Goal: Check status: Check status

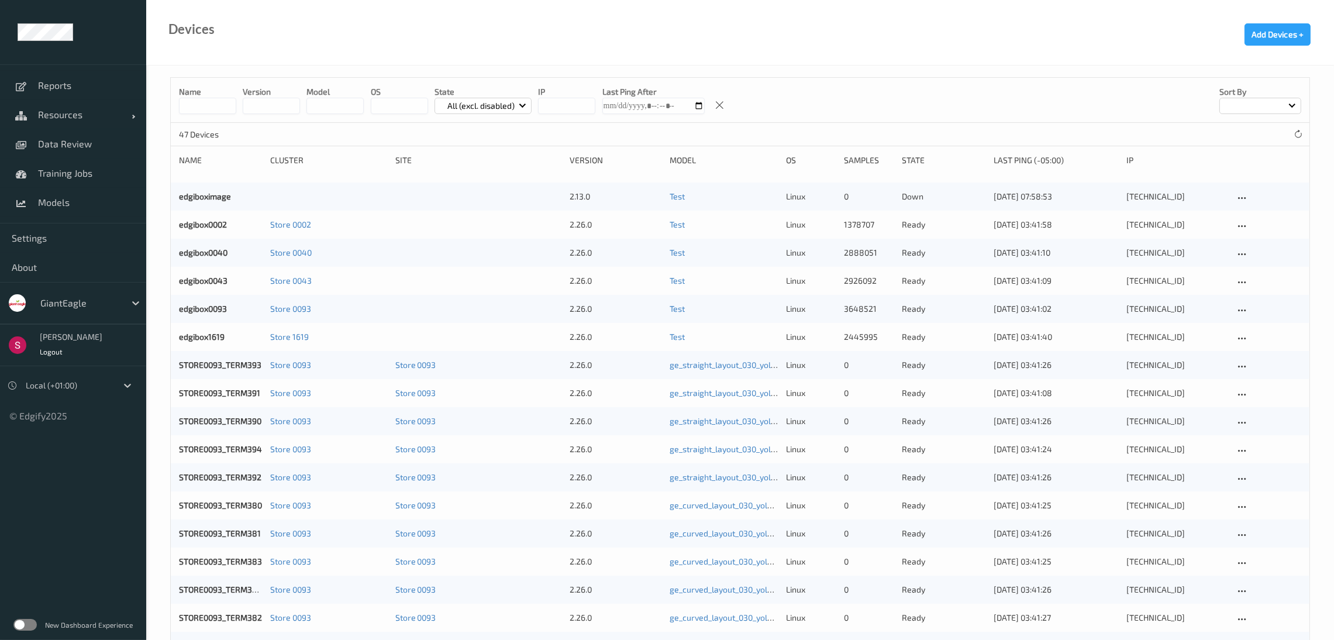
click at [99, 307] on div at bounding box center [79, 303] width 79 height 14
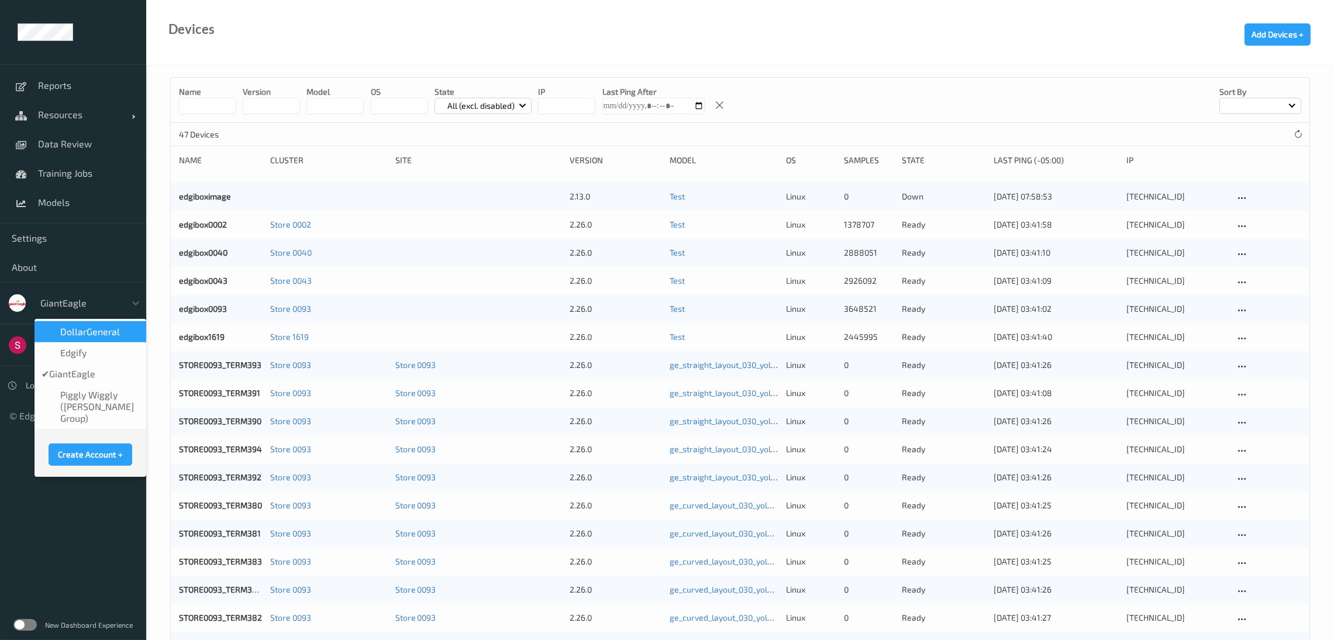
click at [99, 325] on div "DollarGeneral" at bounding box center [91, 331] width 112 height 21
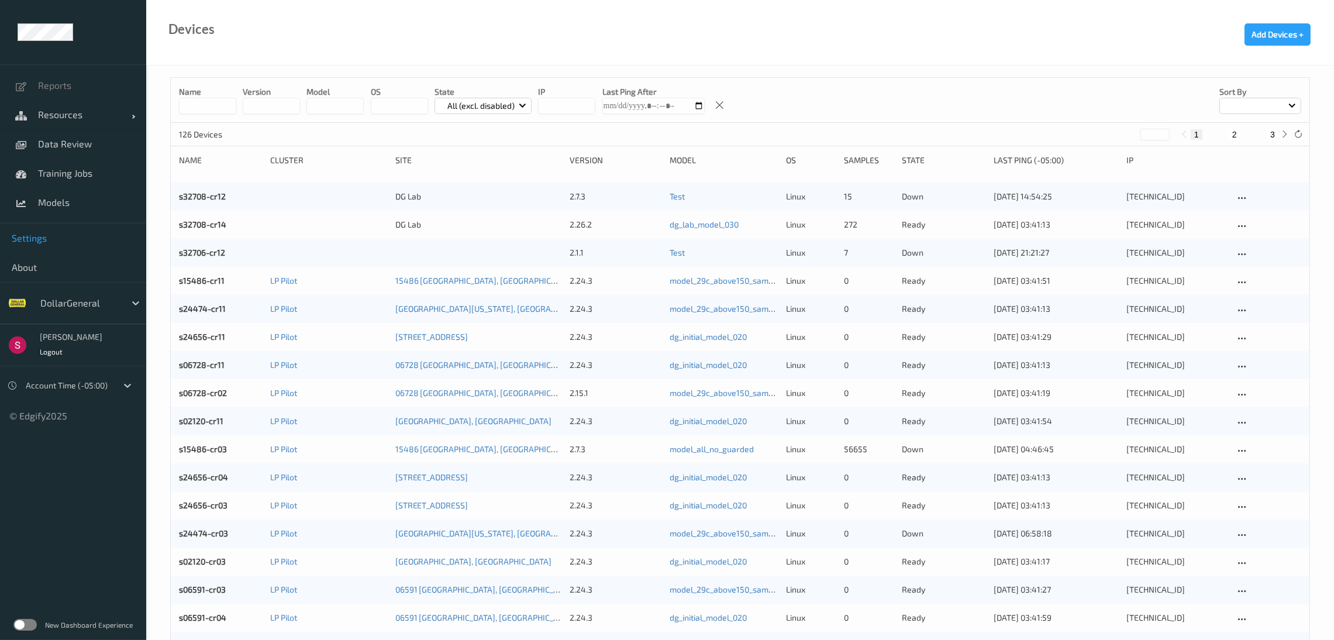
click at [89, 232] on span "Settings" at bounding box center [73, 238] width 123 height 12
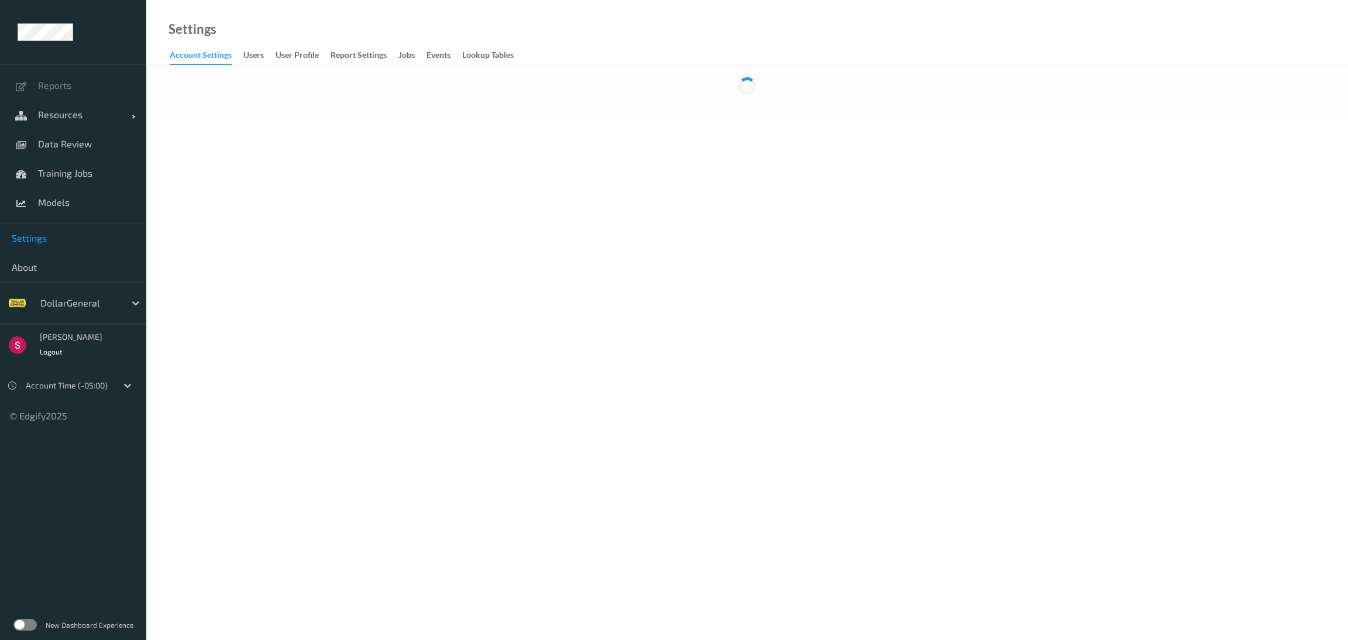
click at [31, 623] on label at bounding box center [24, 625] width 23 height 12
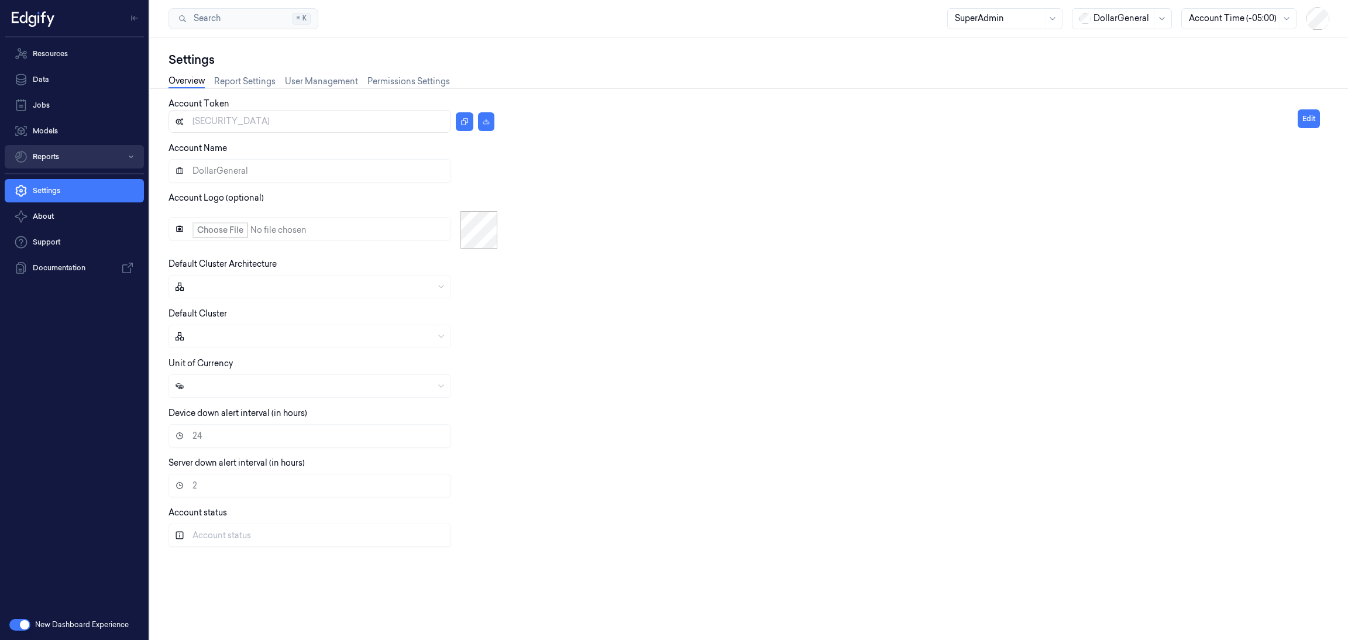
click at [89, 159] on button "Reports" at bounding box center [74, 156] width 139 height 23
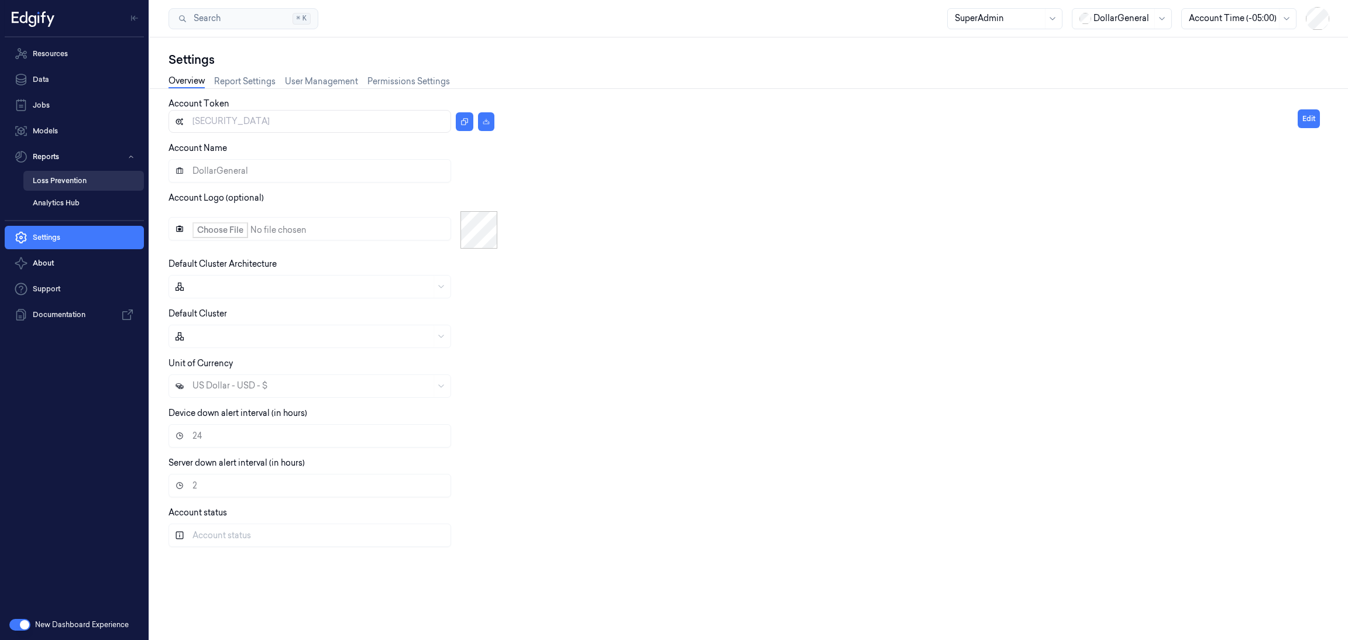
click at [80, 182] on link "Loss Prevention" at bounding box center [83, 181] width 120 height 20
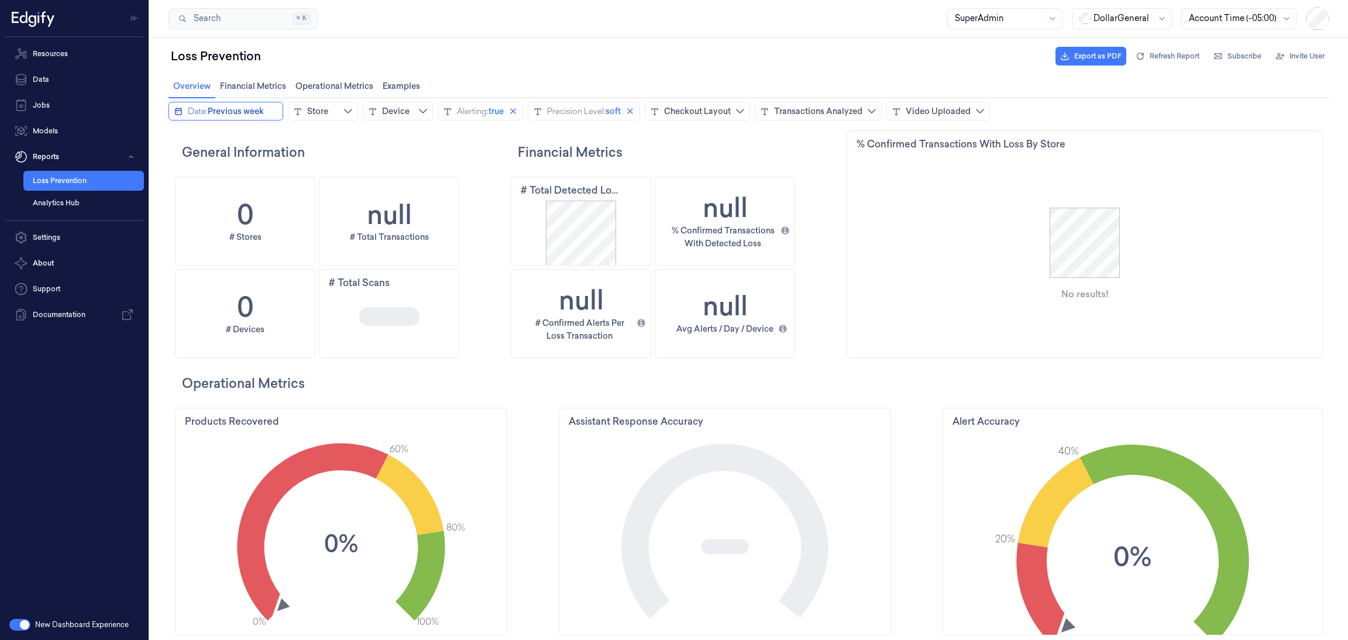
click at [184, 113] on button "Date: Previous week" at bounding box center [225, 111] width 115 height 19
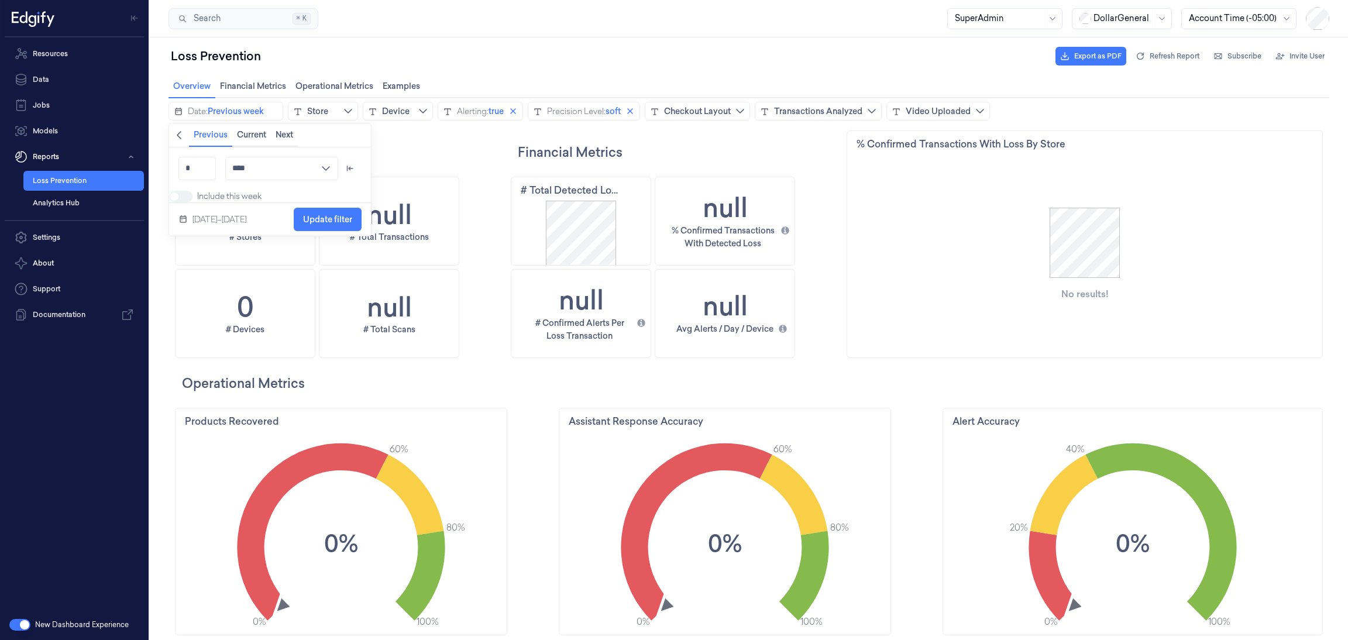
click at [180, 134] on icon "chevronleft icon" at bounding box center [178, 134] width 9 height 9
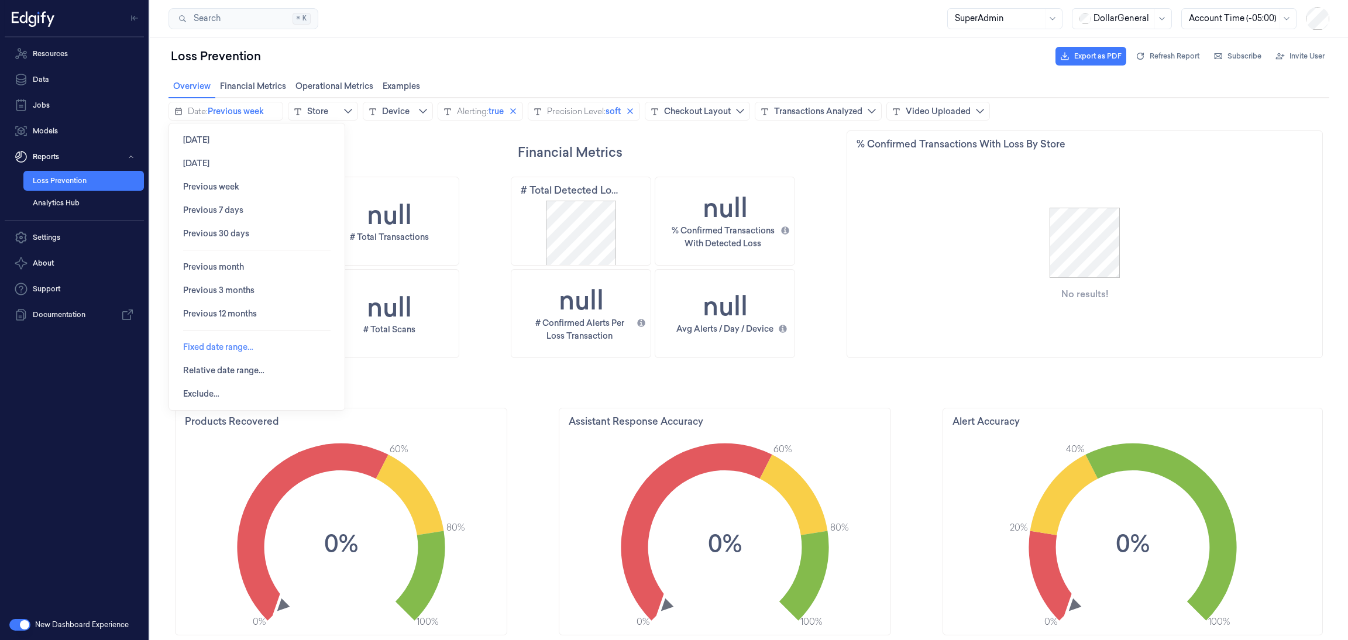
click at [225, 345] on span "Fixed date range…" at bounding box center [218, 346] width 70 height 9
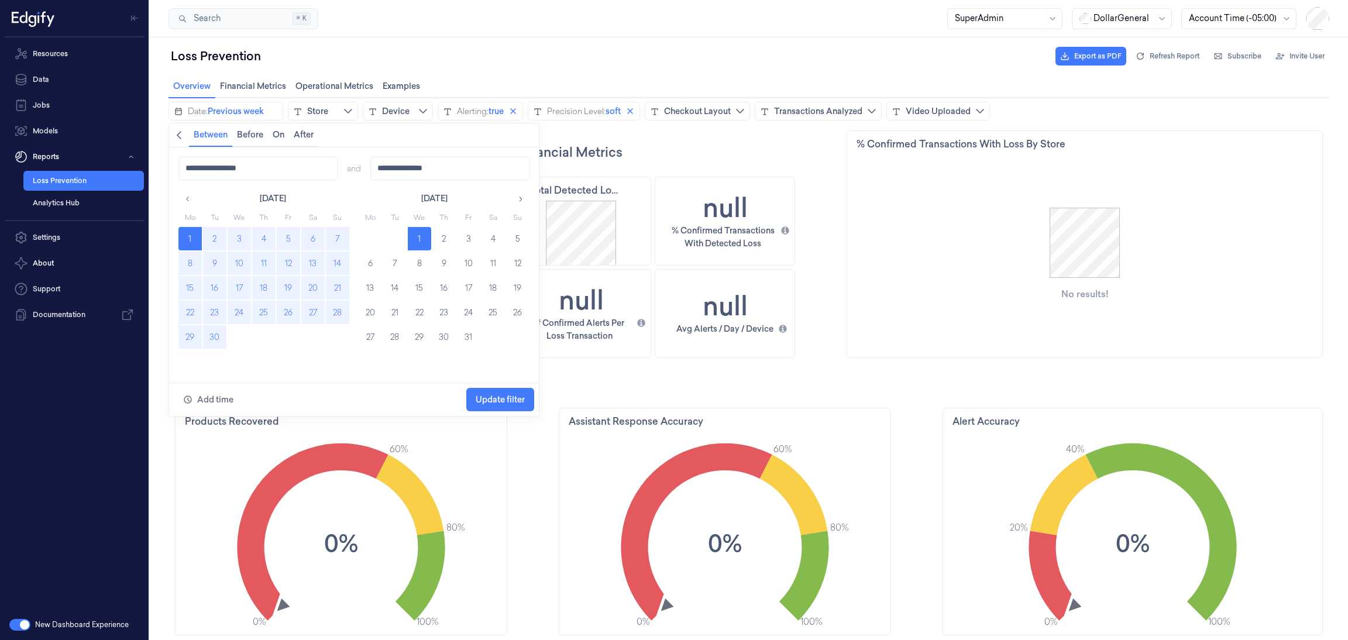
click at [183, 267] on button "8" at bounding box center [189, 262] width 23 height 23
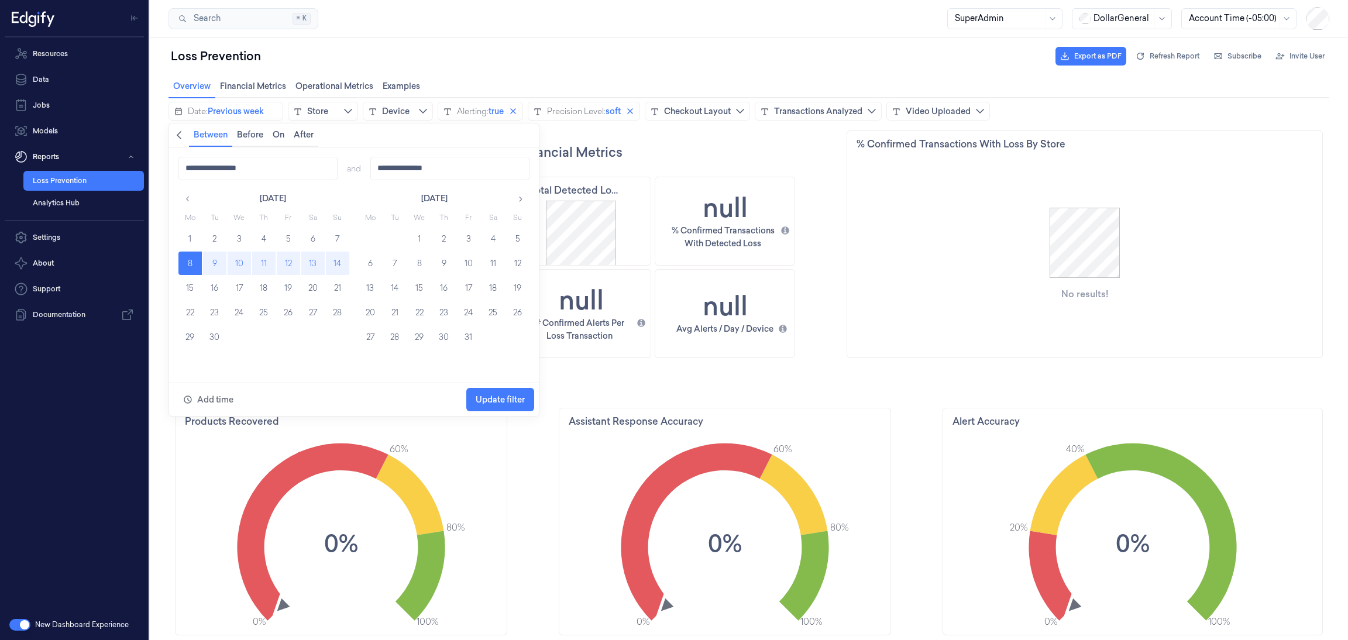
click at [335, 261] on button "14" at bounding box center [337, 262] width 23 height 23
type input "**********"
click at [496, 397] on span "Update filter" at bounding box center [499, 399] width 49 height 9
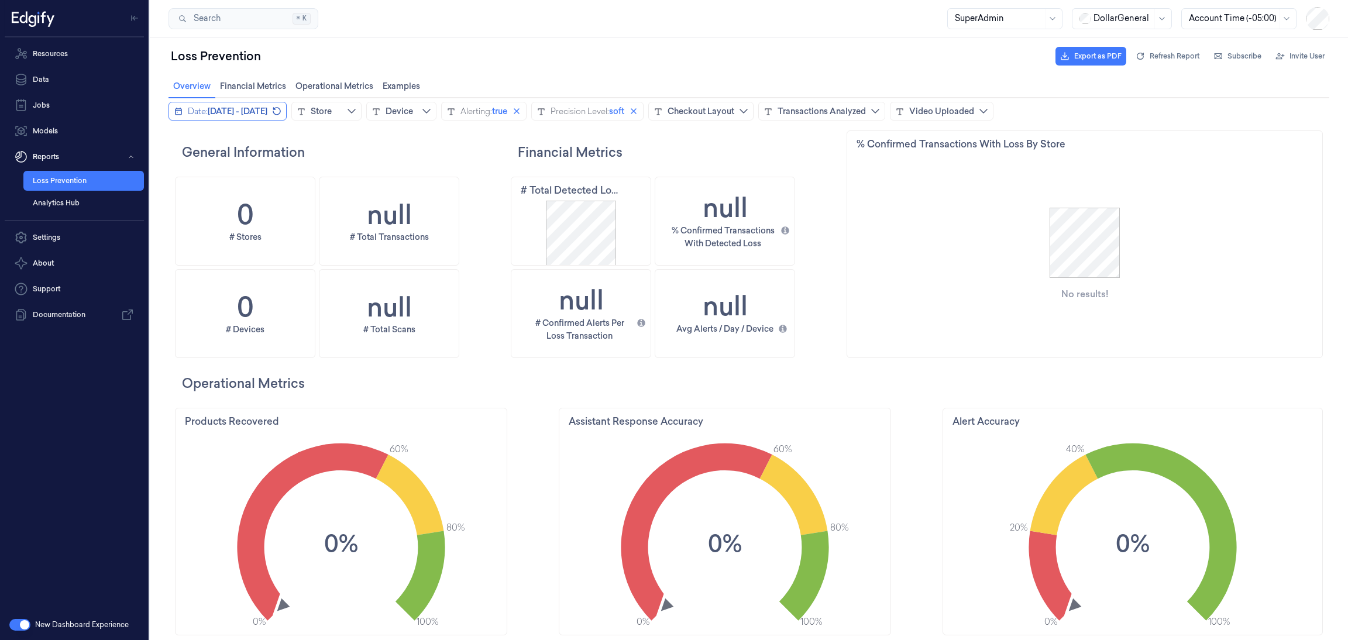
click at [177, 113] on icon "calendar icon" at bounding box center [178, 112] width 7 height 8
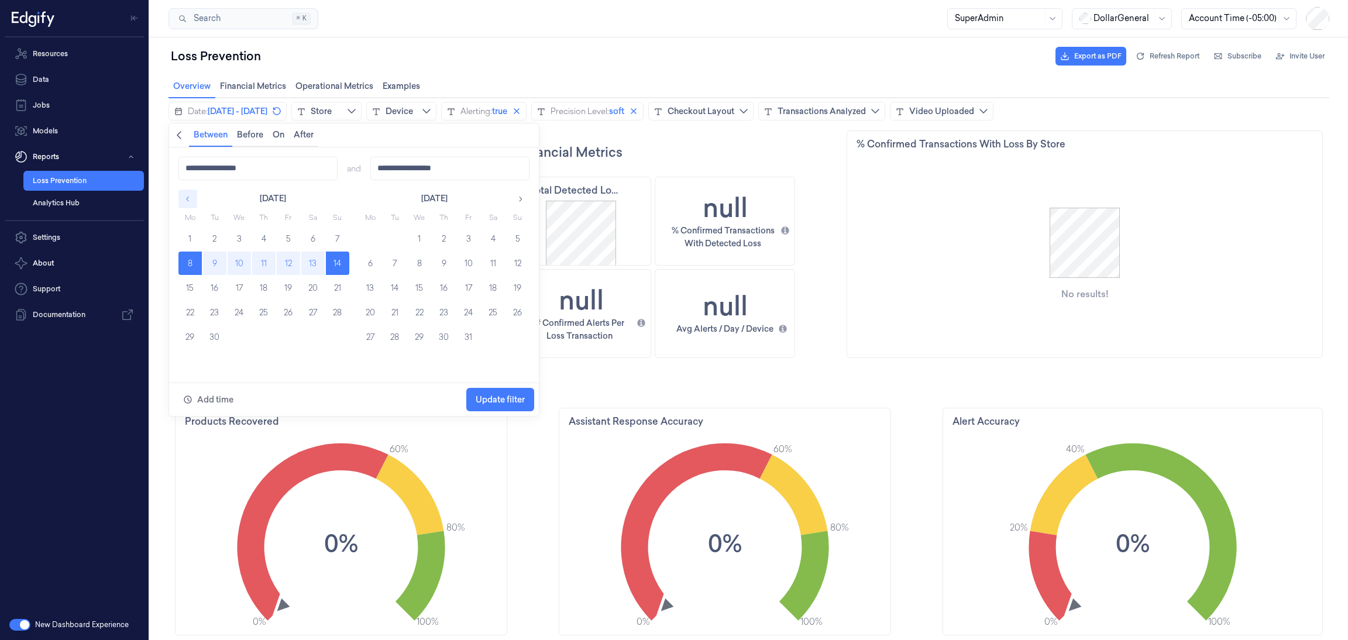
click at [189, 197] on icon "button" at bounding box center [188, 199] width 8 height 8
click at [560, 75] on div "Overview Overview Financial Metrics Financial Metrics Operational Metrics Opera…" at bounding box center [748, 86] width 1160 height 23
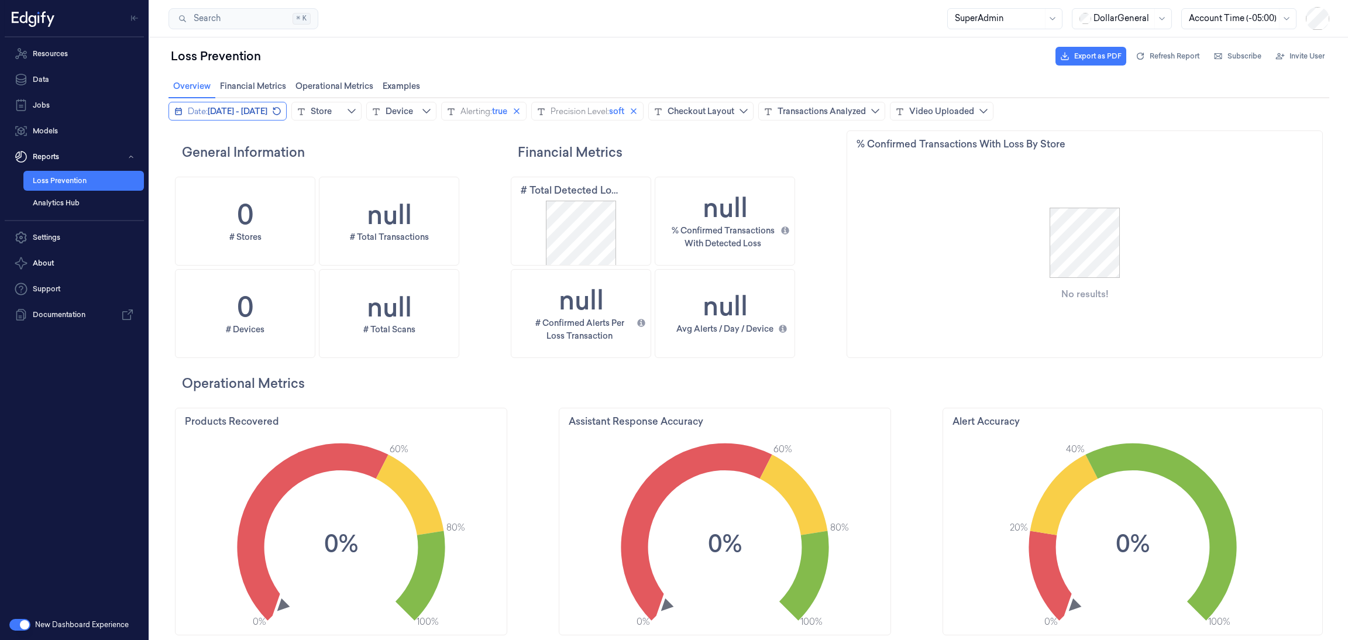
click at [180, 112] on icon "calendar icon" at bounding box center [178, 111] width 9 height 9
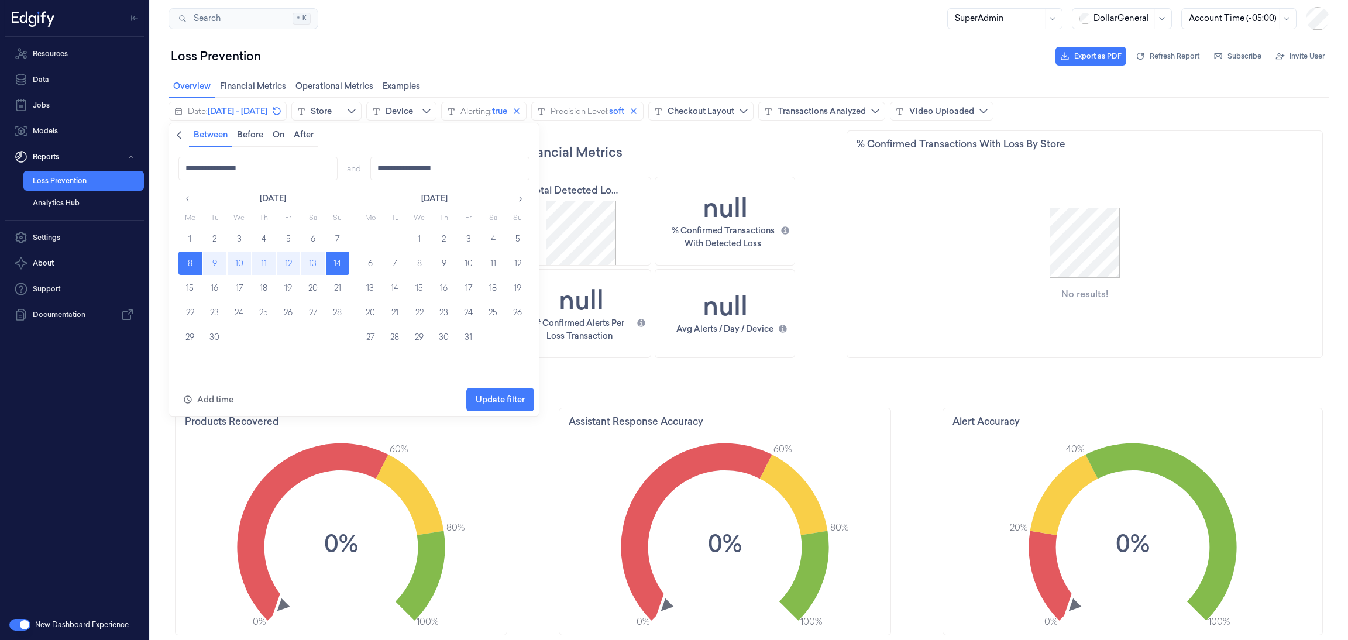
click at [553, 52] on div "Loss Prevention Export as PDF Refresh Report Subscribe Invite User" at bounding box center [748, 56] width 1160 height 28
click at [557, 77] on div "Overview Overview Financial Metrics Financial Metrics Operational Metrics Opera…" at bounding box center [748, 86] width 1160 height 23
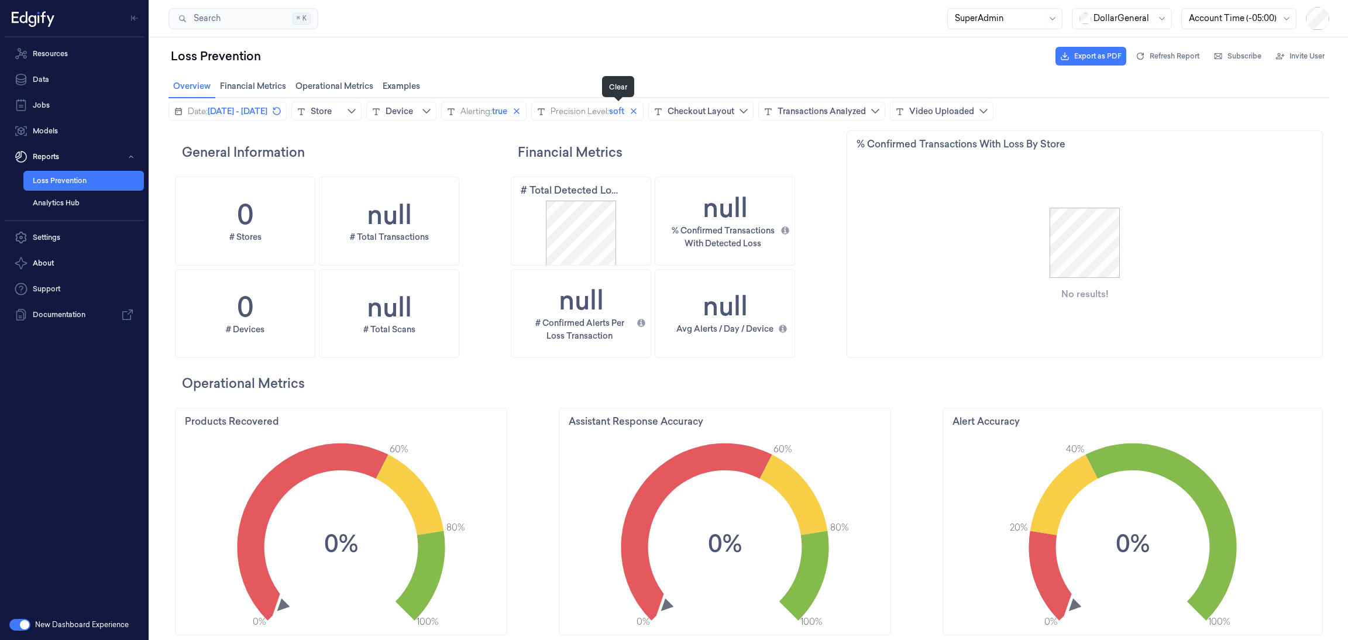
drag, startPoint x: 616, startPoint y: 110, endPoint x: 733, endPoint y: 113, distance: 117.6
click at [521, 110] on icon "close icon" at bounding box center [516, 110] width 9 height 9
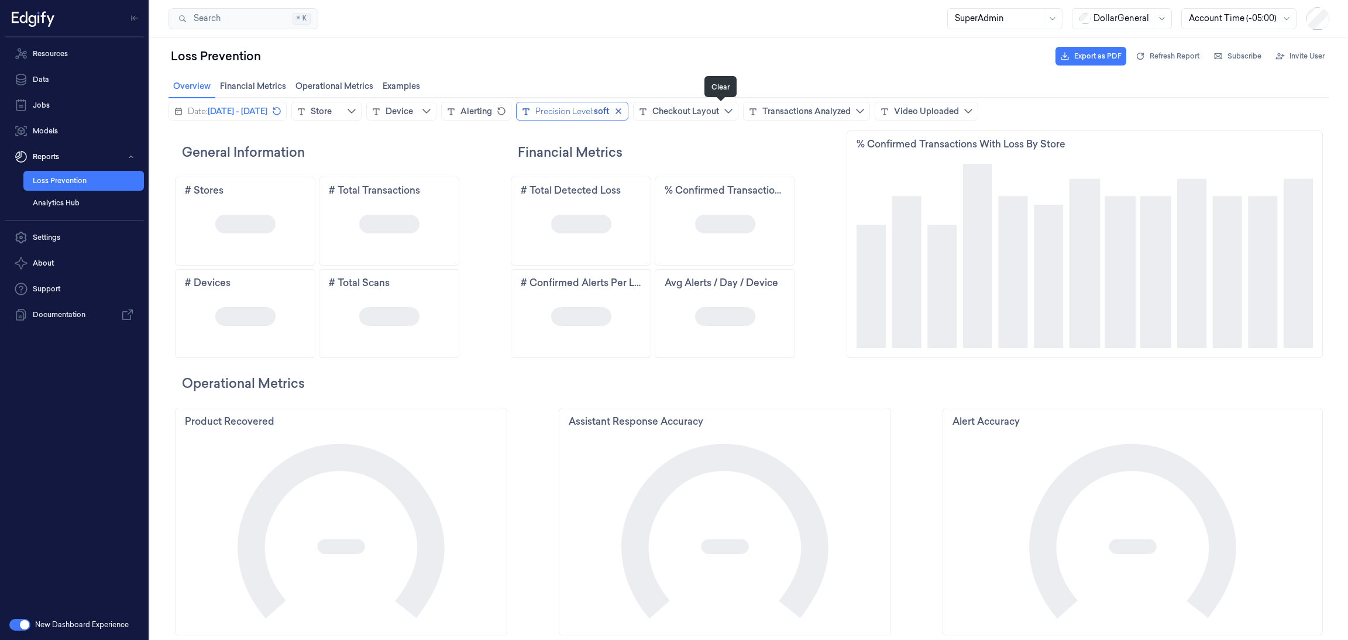
click at [623, 113] on icon "close icon" at bounding box center [618, 110] width 9 height 9
click at [850, 113] on icon "chevrondown icon" at bounding box center [844, 110] width 9 height 9
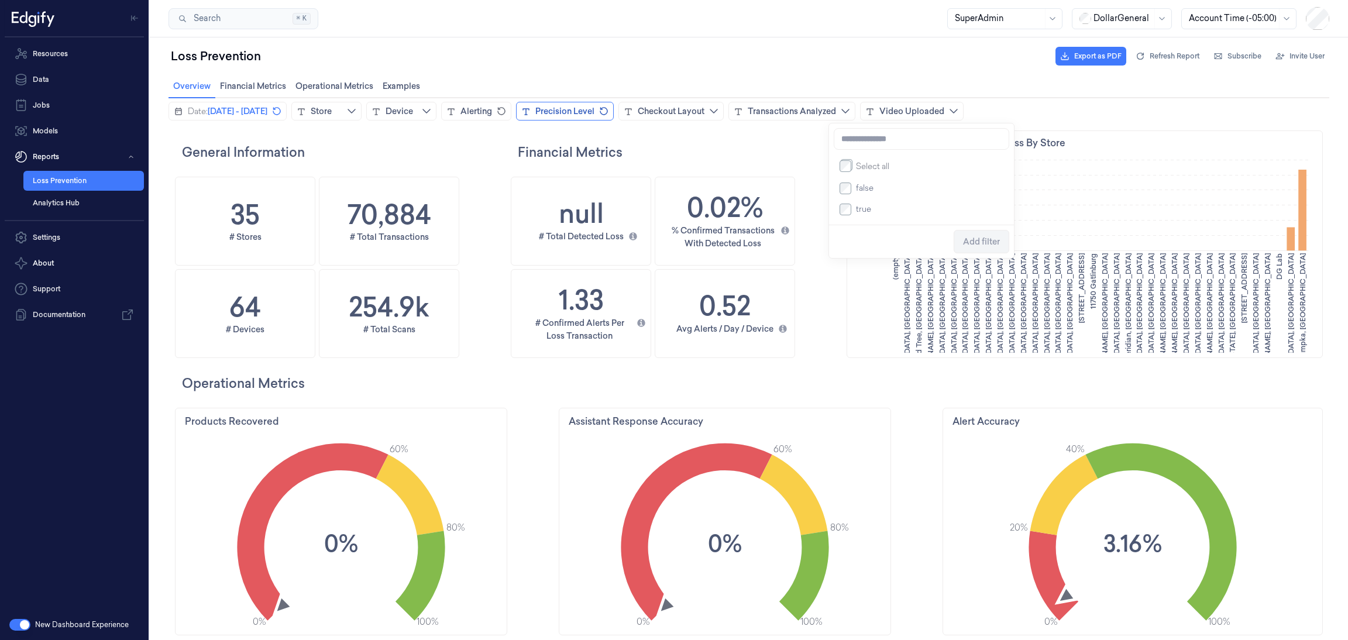
scroll to position [356, 56]
click at [981, 243] on span "Add filter" at bounding box center [981, 241] width 37 height 9
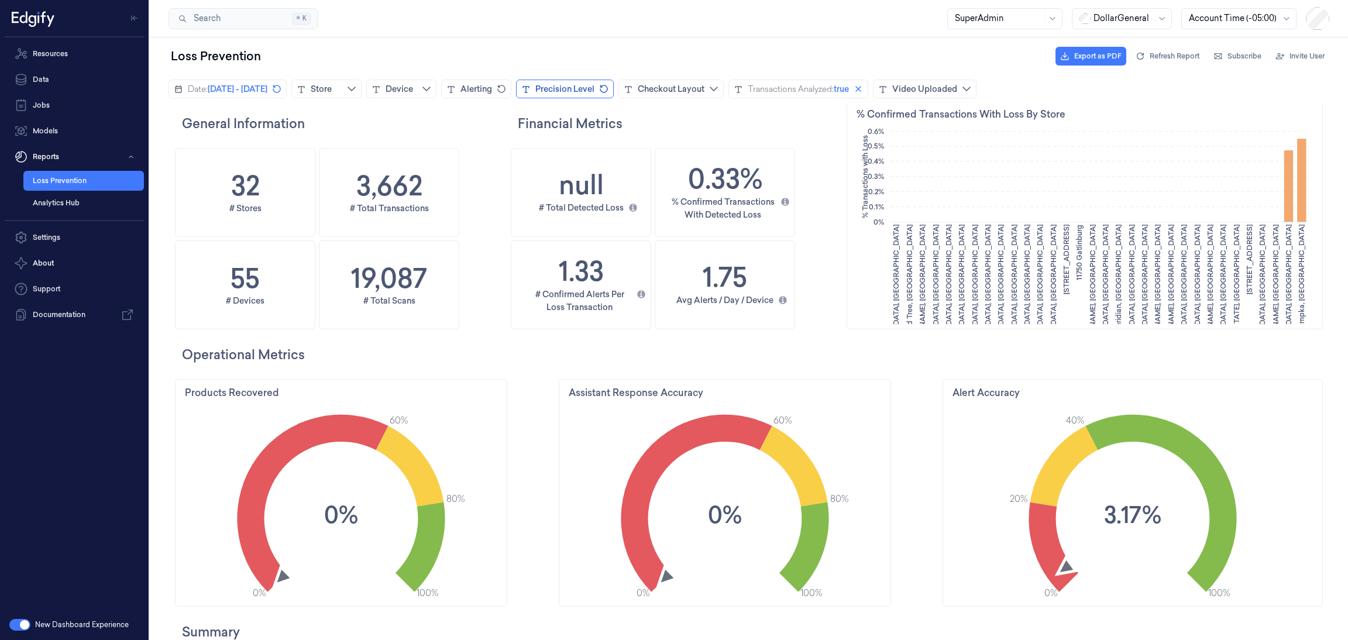
scroll to position [0, 0]
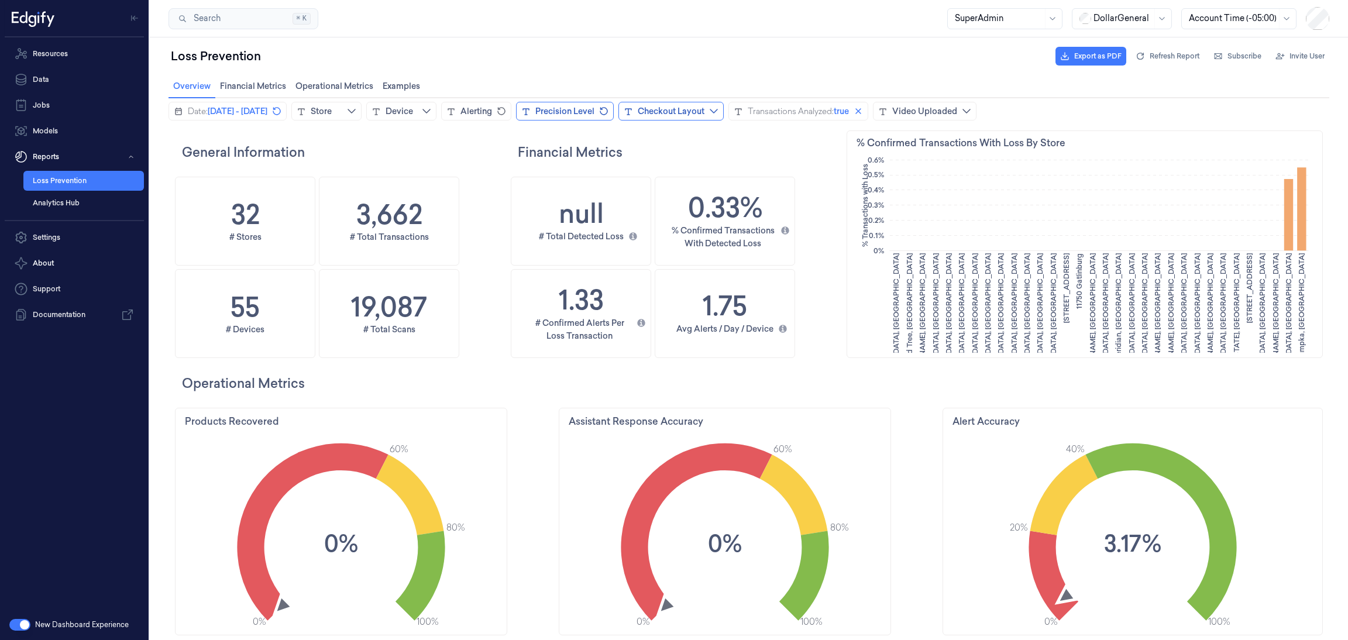
click at [704, 105] on div "Checkout Layout" at bounding box center [670, 111] width 67 height 12
click at [857, 265] on span "Add filter" at bounding box center [870, 262] width 37 height 9
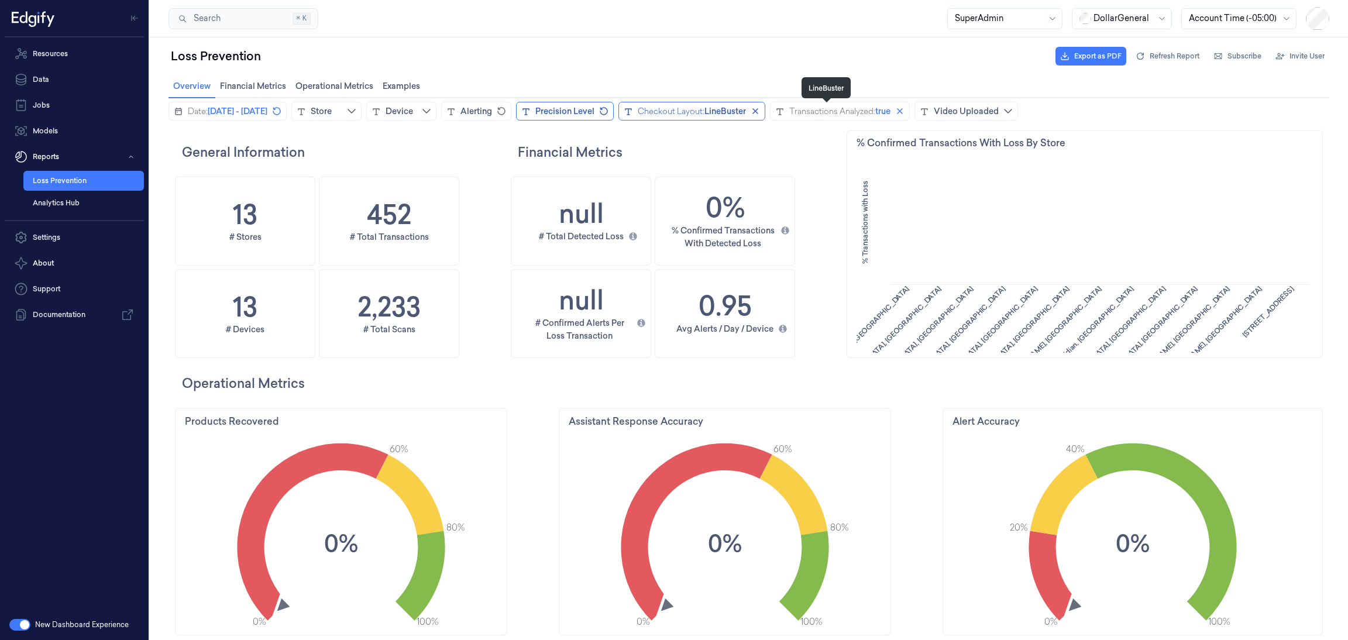
scroll to position [356, 56]
click at [746, 112] on span "LineBuster" at bounding box center [725, 111] width 42 height 12
click at [742, 233] on label "SCO" at bounding box center [751, 230] width 23 height 10
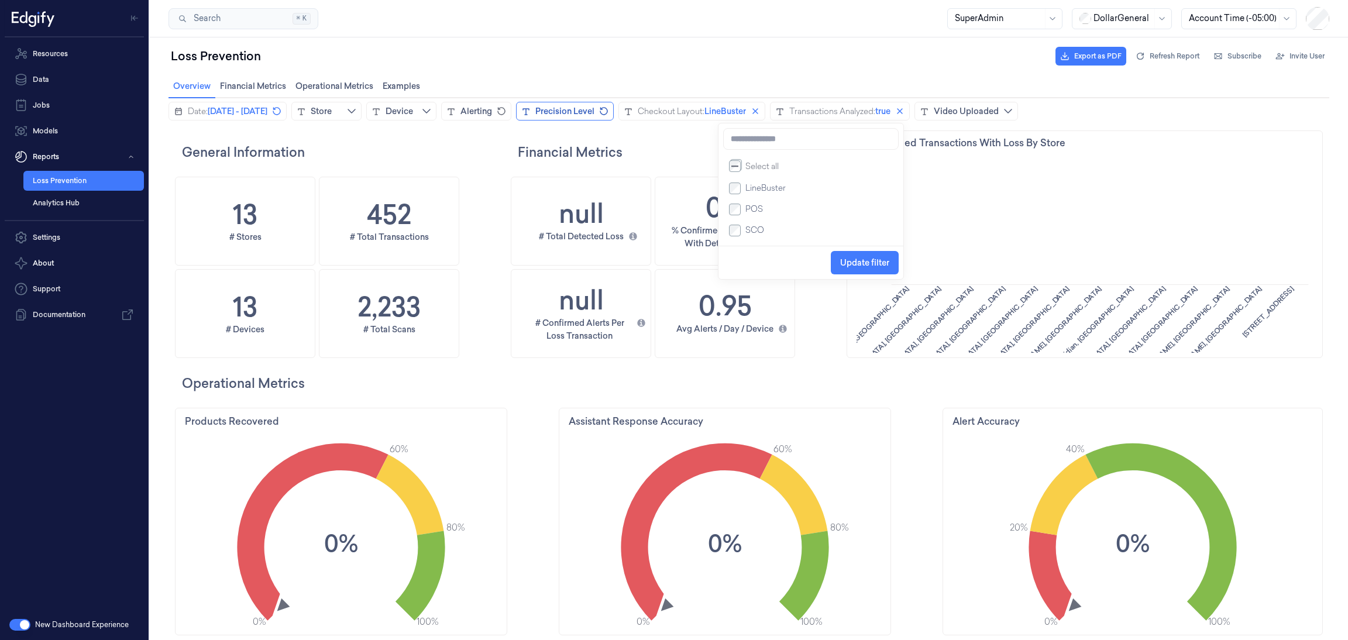
click at [742, 192] on label "LineBuster" at bounding box center [762, 188] width 45 height 10
drag, startPoint x: 849, startPoint y: 278, endPoint x: 853, endPoint y: 268, distance: 10.8
click at [853, 271] on div "Update filter" at bounding box center [810, 262] width 185 height 33
click at [853, 267] on span "Update filter" at bounding box center [864, 262] width 49 height 9
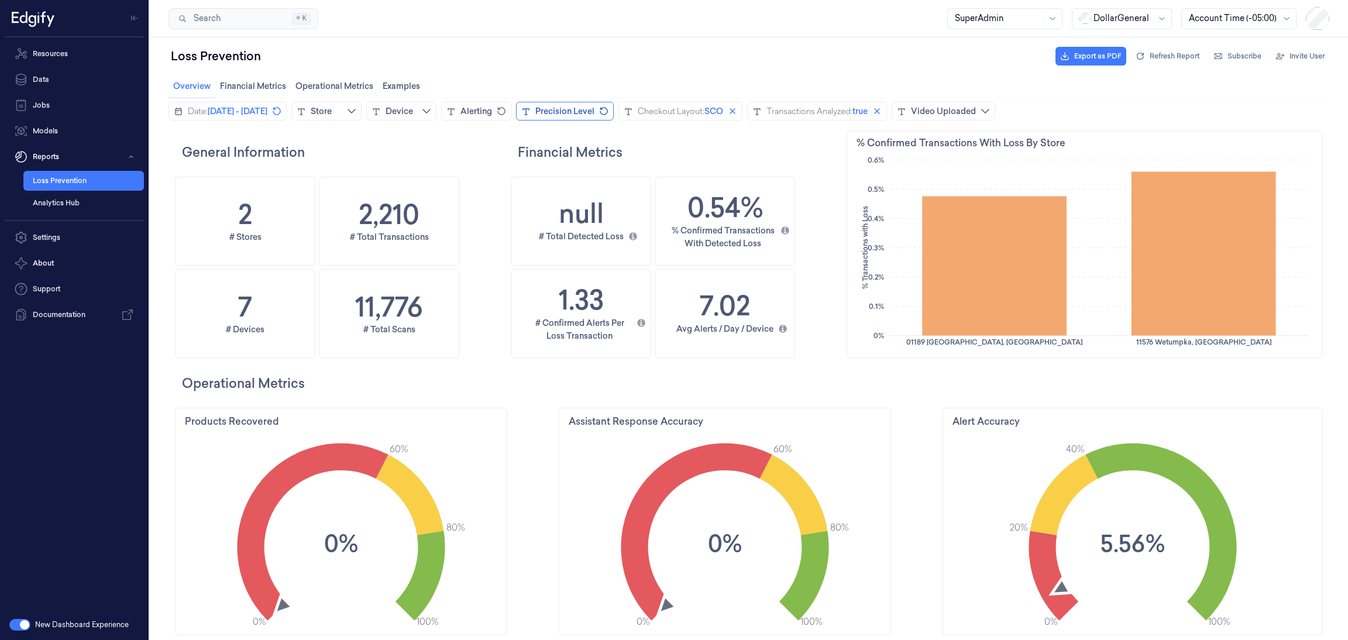
scroll to position [1, 0]
click at [218, 111] on span "[DATE] - [DATE]" at bounding box center [238, 111] width 60 height 12
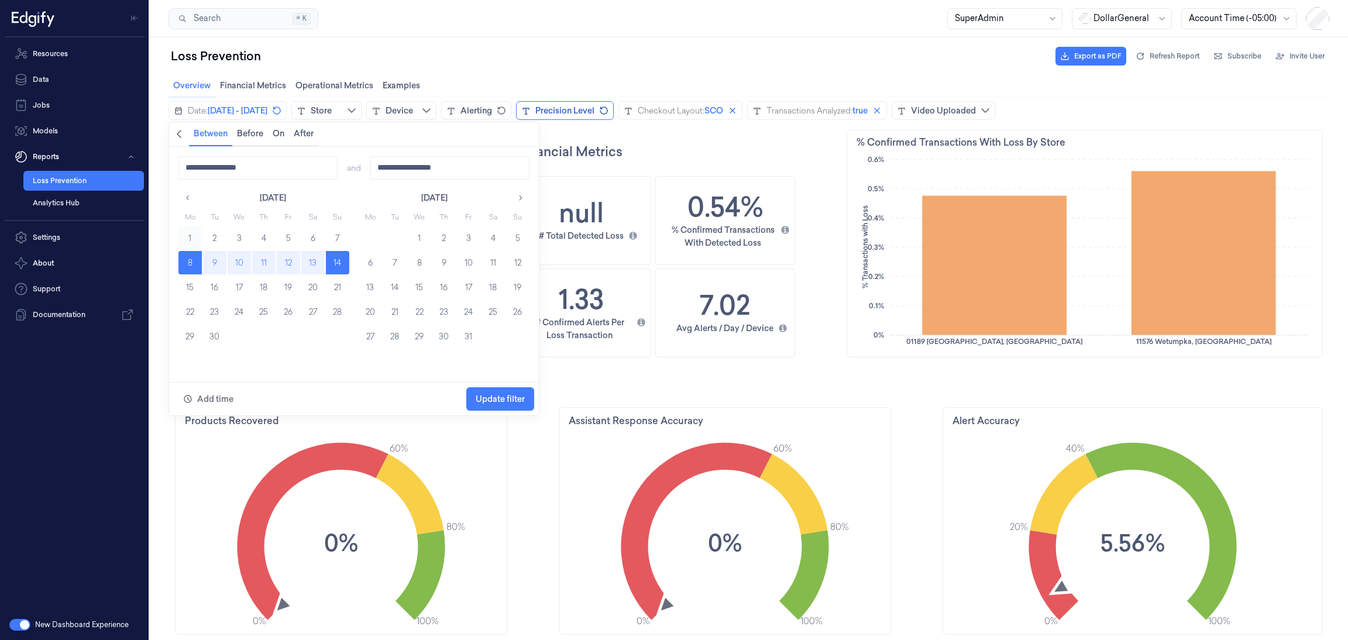
click at [187, 237] on button "1" at bounding box center [189, 237] width 23 height 23
click at [333, 236] on button "7" at bounding box center [337, 237] width 23 height 23
type input "**********"
click at [536, 403] on div "Add time Update filter" at bounding box center [354, 398] width 370 height 33
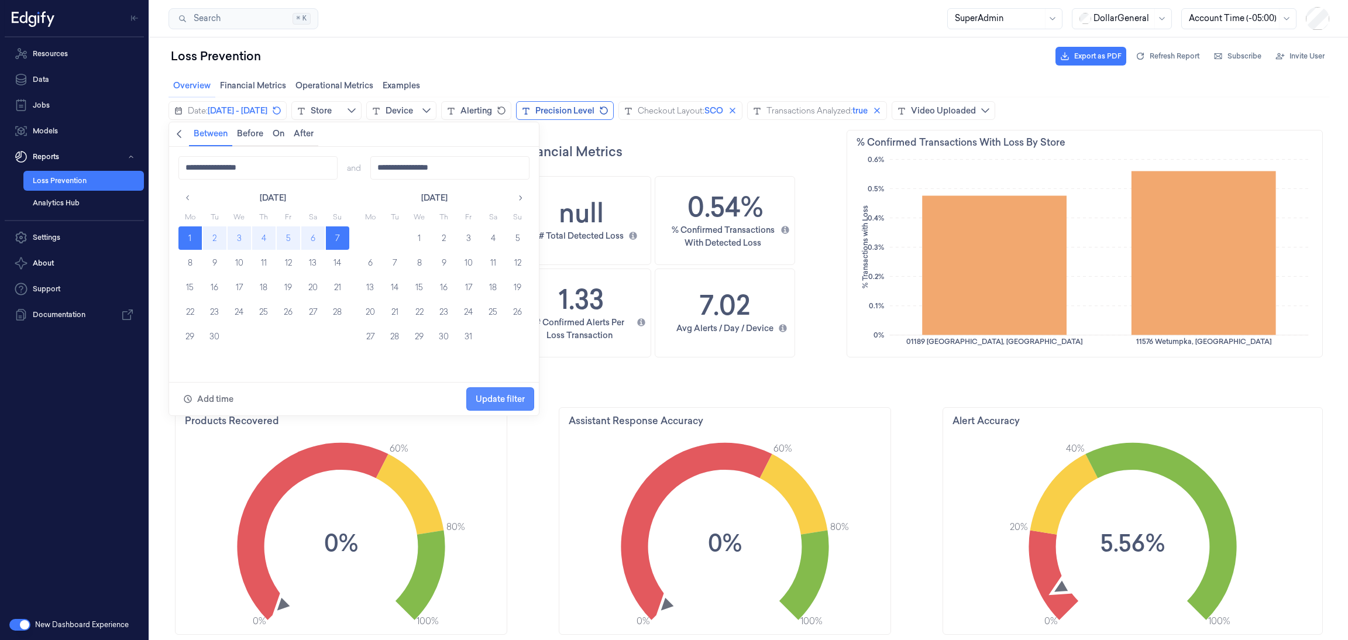
click at [523, 403] on span "Update filter" at bounding box center [499, 398] width 49 height 9
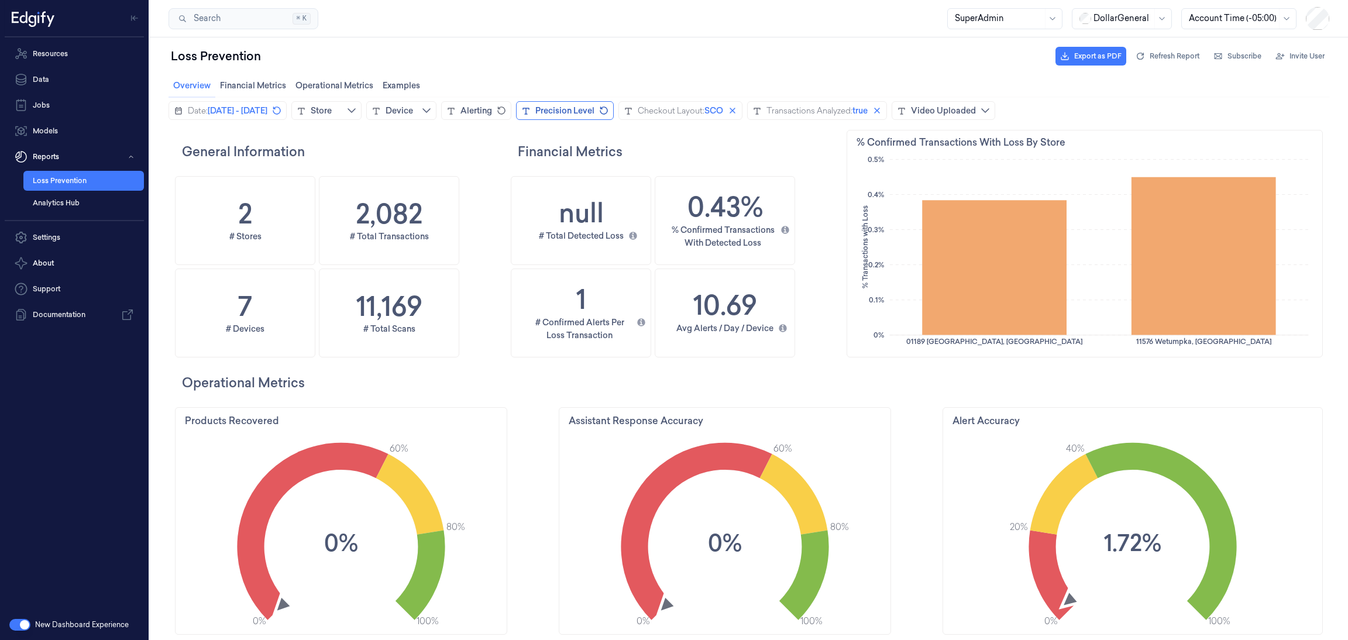
scroll to position [356, 56]
click at [232, 109] on span "[DATE] - [DATE]" at bounding box center [238, 111] width 60 height 12
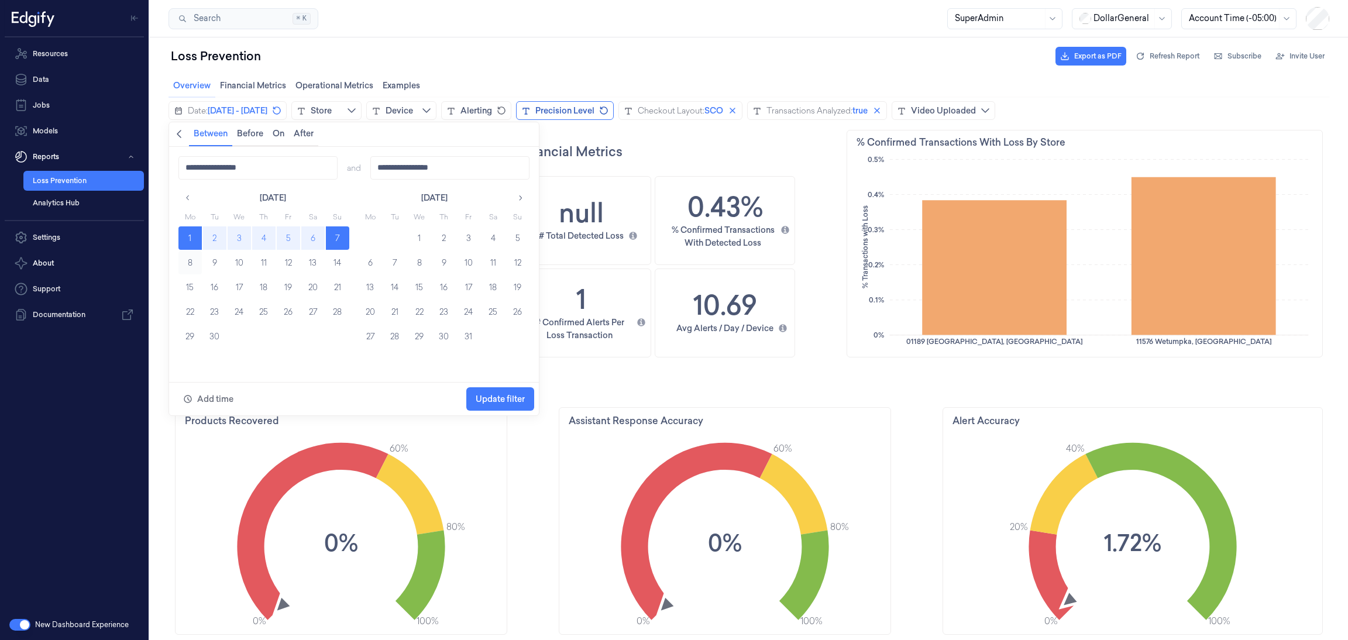
click at [194, 263] on button "8" at bounding box center [189, 262] width 23 height 23
click at [329, 254] on button "14" at bounding box center [337, 262] width 23 height 23
type input "**********"
click at [495, 387] on button "Update filter" at bounding box center [500, 398] width 68 height 23
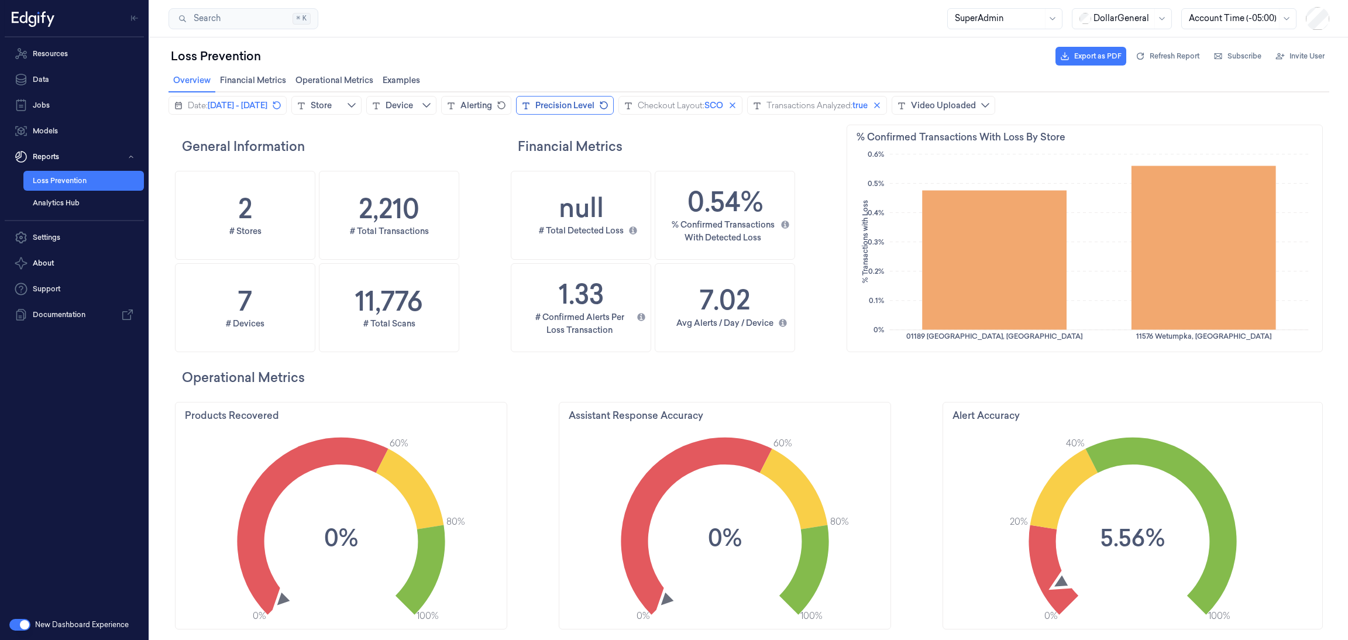
scroll to position [0, 0]
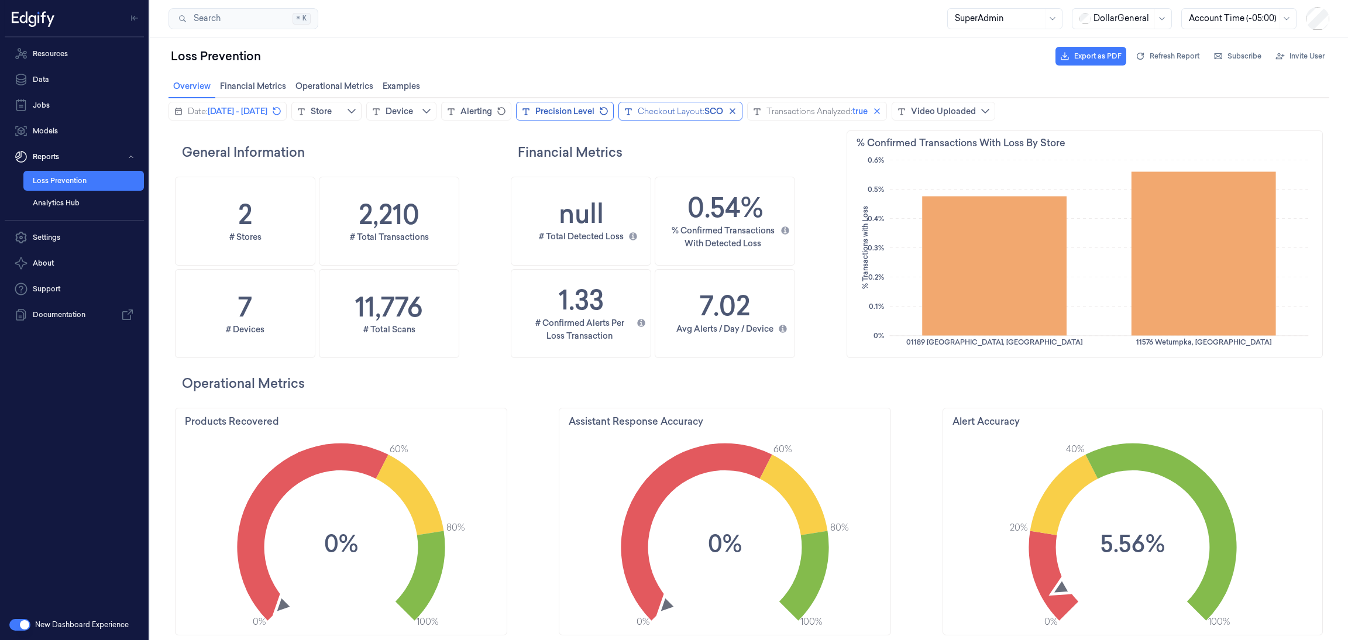
click at [704, 108] on div "Checkout Layout:" at bounding box center [670, 111] width 67 height 12
click at [867, 265] on span "Update filter" at bounding box center [864, 262] width 49 height 9
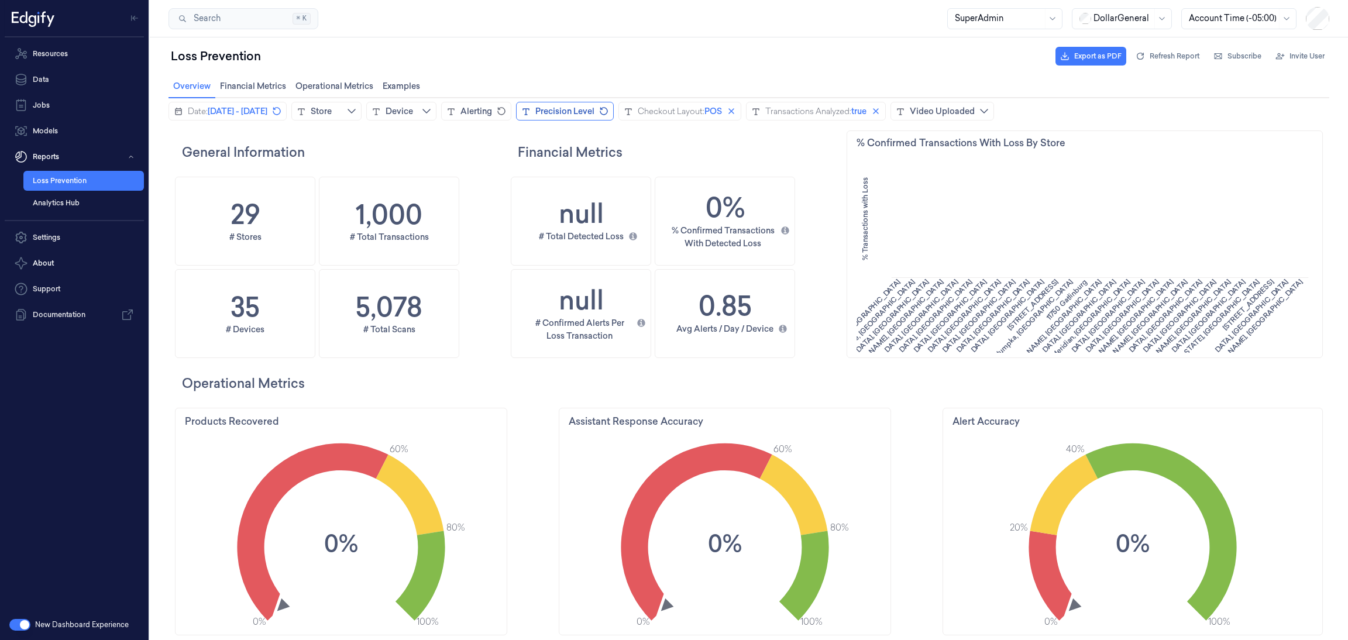
scroll to position [356, 56]
click at [704, 111] on div "Checkout Layout:" at bounding box center [670, 111] width 67 height 12
click at [846, 261] on span "Update filter" at bounding box center [864, 262] width 49 height 9
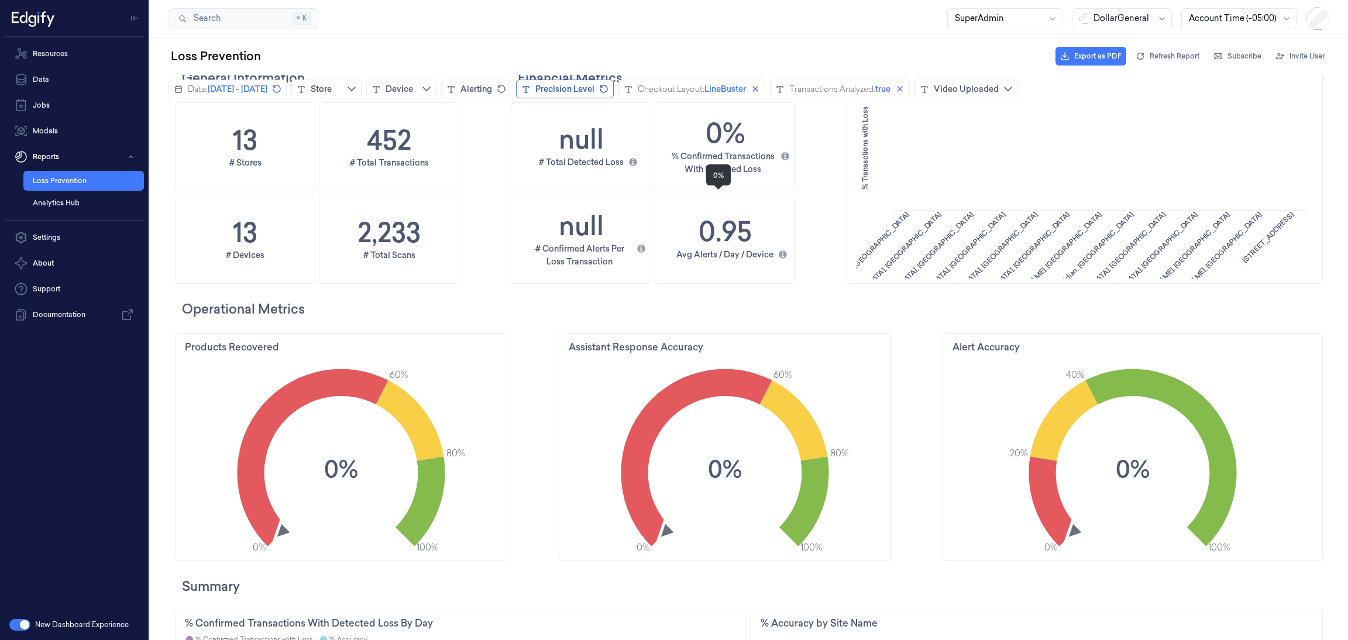
scroll to position [0, 0]
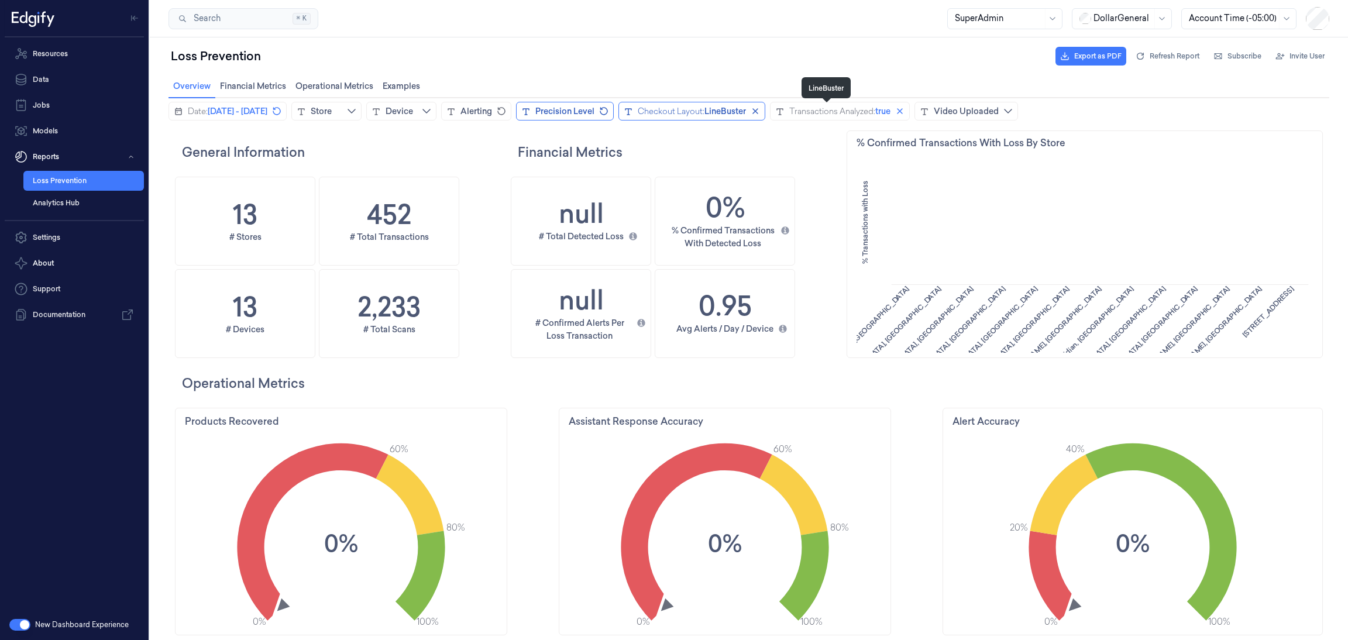
click at [746, 106] on span "LineBuster" at bounding box center [725, 111] width 42 height 12
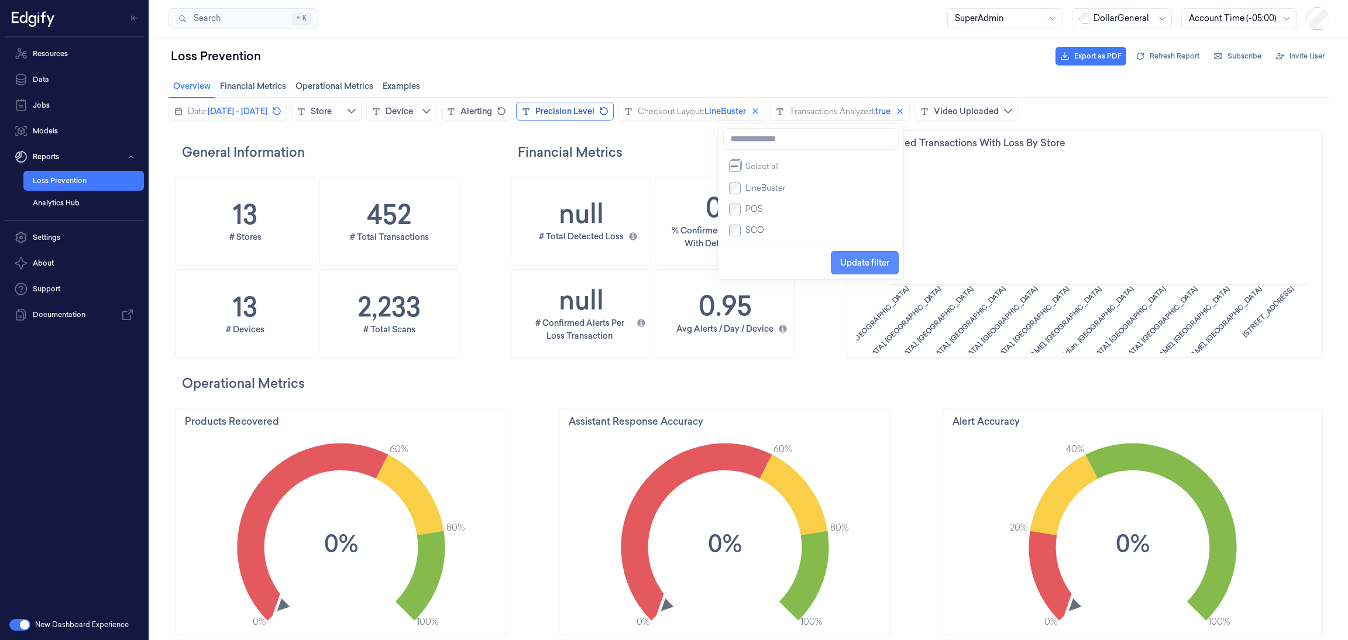
click at [850, 259] on span "Update filter" at bounding box center [864, 262] width 49 height 22
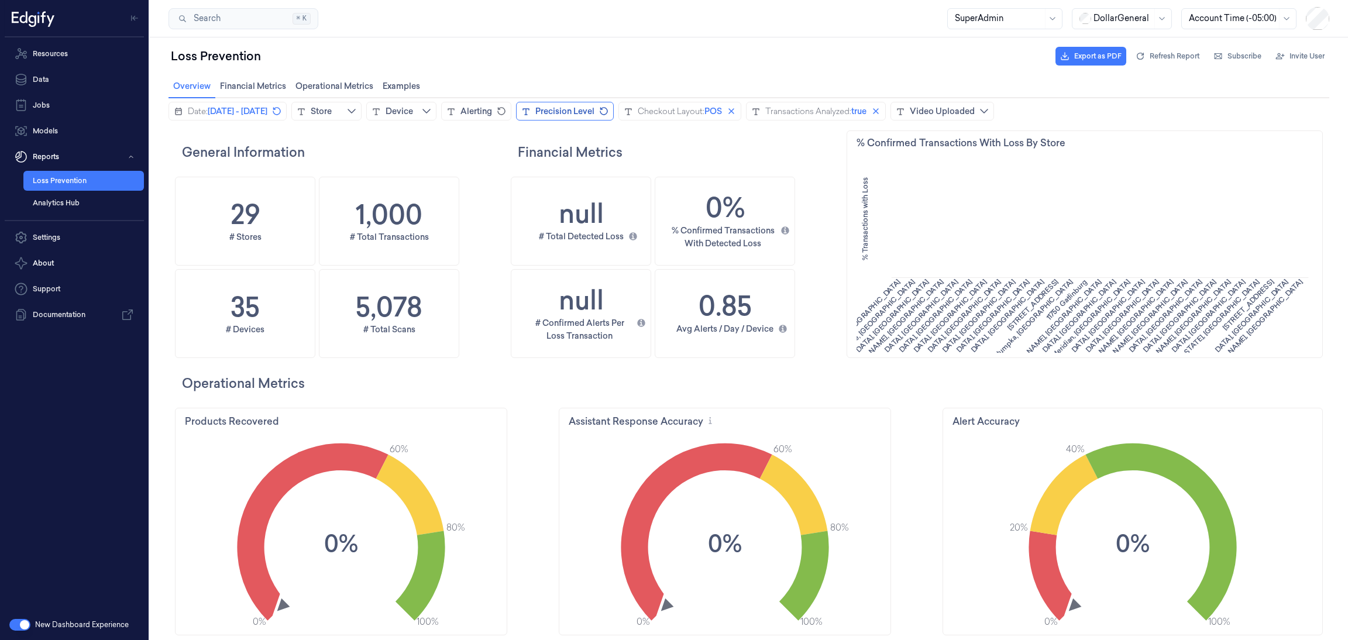
scroll to position [356, 487]
